Goal: Obtain resource: Download file/media

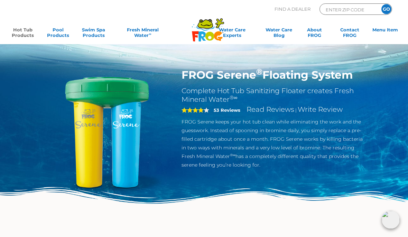
click at [343, 10] on input "ENTER ZIP CODE" at bounding box center [348, 10] width 47 height 8
type input "02330"
click at [389, 6] on input "GO" at bounding box center [386, 9] width 10 height 10
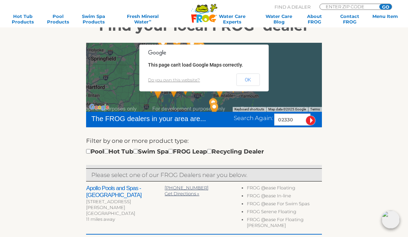
scroll to position [105, 0]
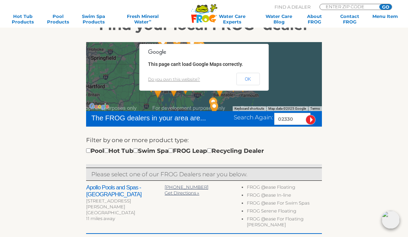
click at [20, 232] on section "Find your local FROG ® dealer To navigate the map with touch gestures double-ta…" at bounding box center [204, 214] width 408 height 413
click at [246, 83] on button "OK" at bounding box center [247, 79] width 23 height 12
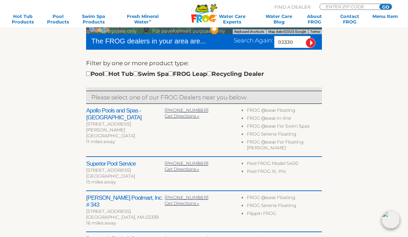
scroll to position [183, 0]
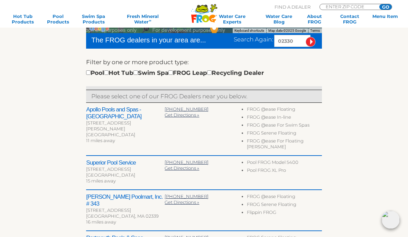
click at [185, 117] on span "Get Directions »" at bounding box center [181, 115] width 35 height 6
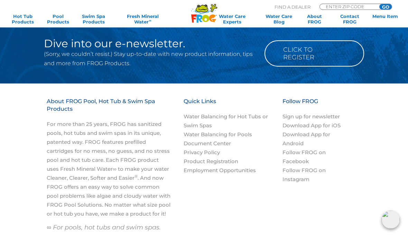
scroll to position [642, 0]
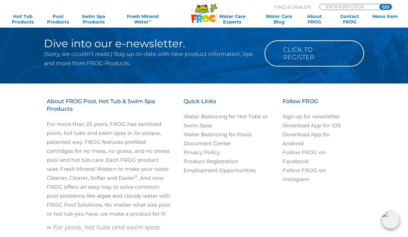
click at [242, 113] on link "Water Balancing for Hot Tubs or Swim Spas" at bounding box center [225, 121] width 84 height 16
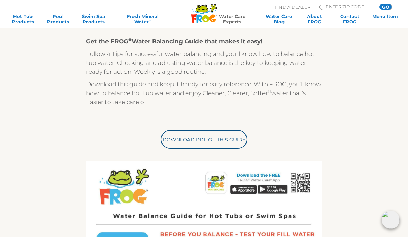
scroll to position [137, 0]
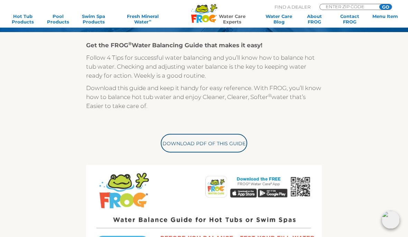
click at [217, 144] on link "Download PDF of this Guide" at bounding box center [204, 143] width 86 height 19
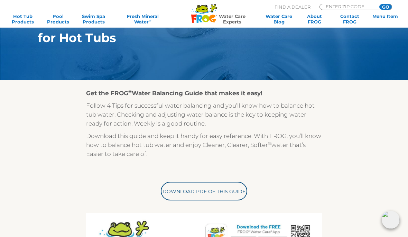
scroll to position [89, 0]
